Goal: Navigation & Orientation: Find specific page/section

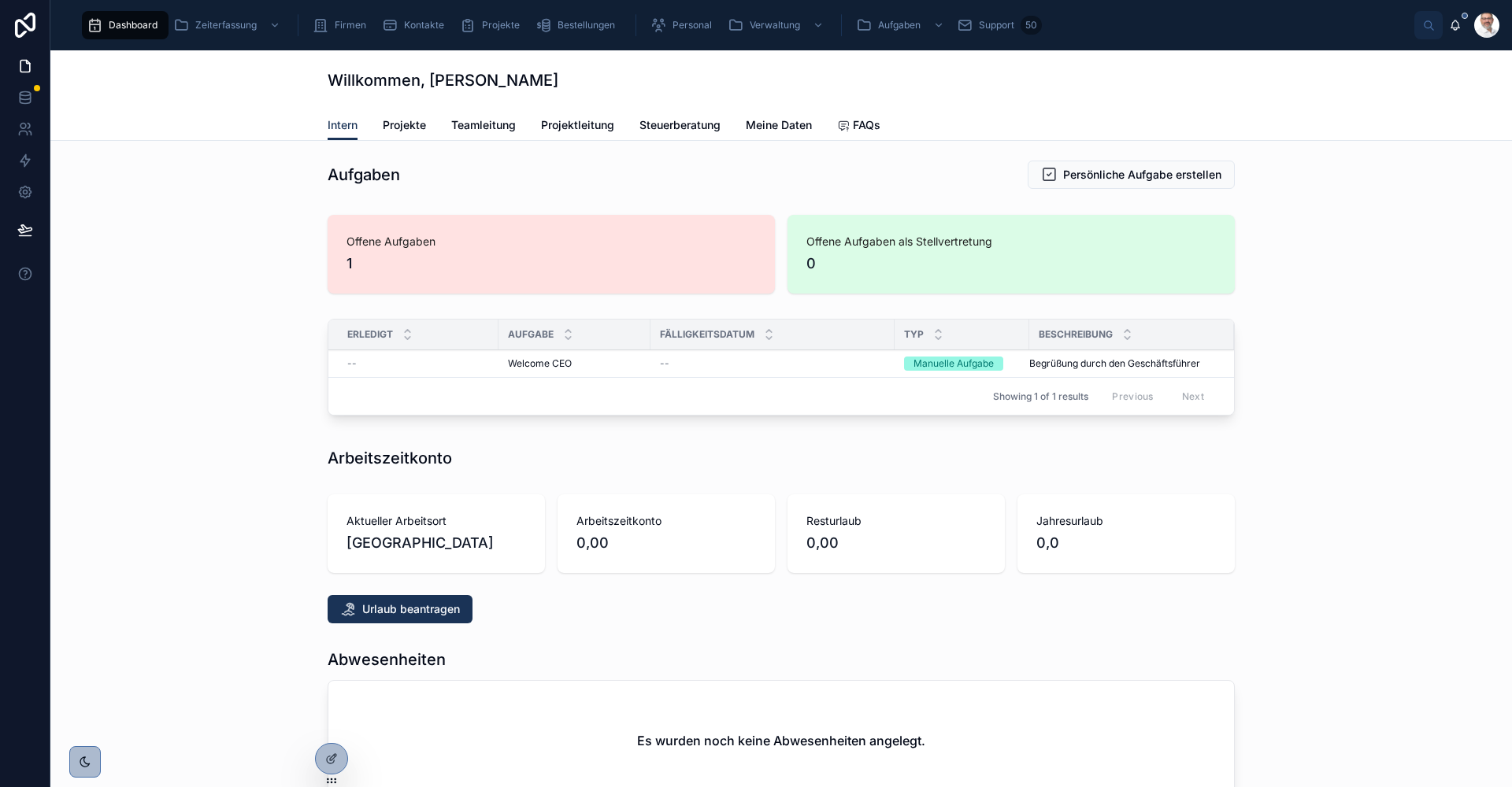
click at [480, 128] on span "Teamleitung" at bounding box center [483, 125] width 64 height 16
